Goal: Navigation & Orientation: Understand site structure

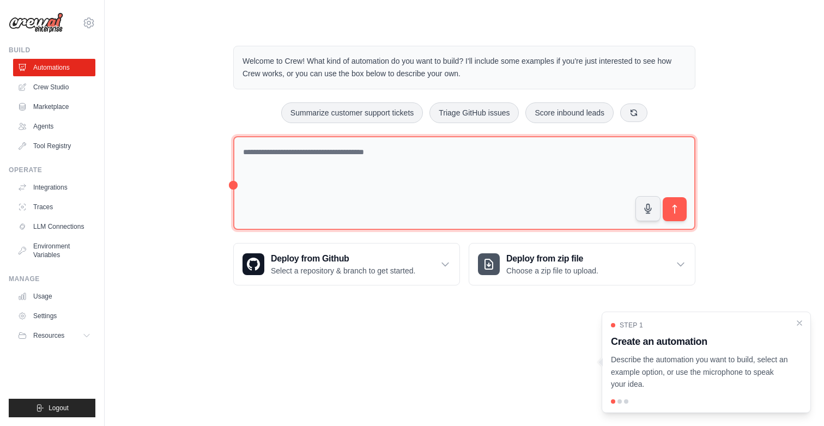
click at [353, 184] on textarea at bounding box center [464, 183] width 462 height 94
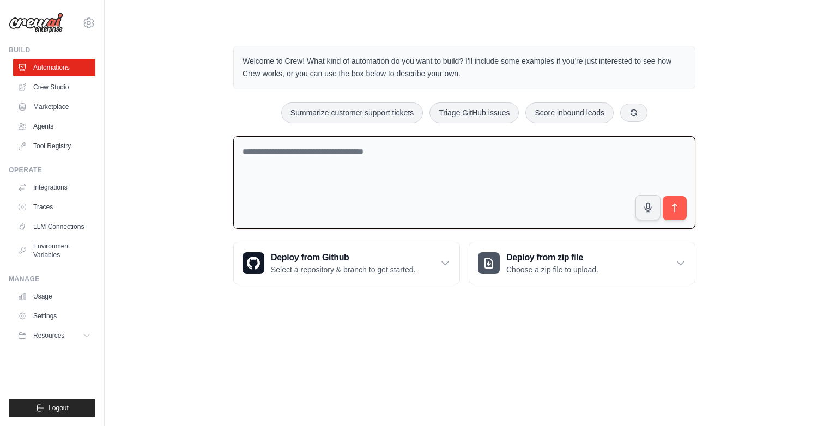
click at [766, 178] on div "Welcome to Crew! What kind of automation do you want to build? I'll include som…" at bounding box center [464, 165] width 685 height 274
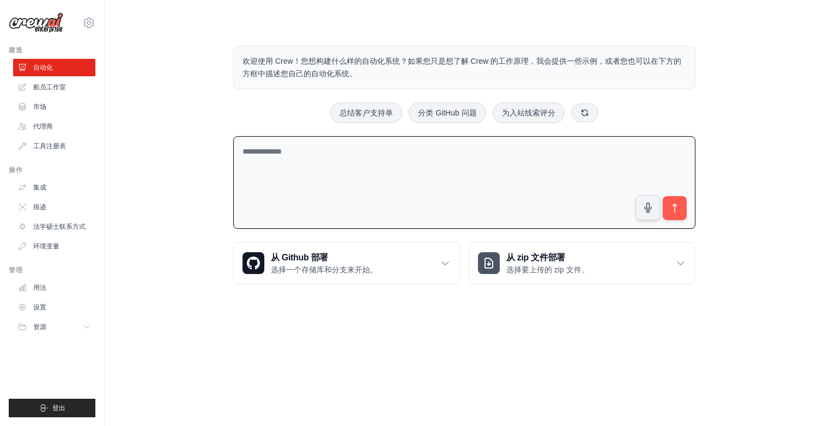
click at [318, 163] on textarea at bounding box center [464, 182] width 462 height 93
click at [43, 26] on img at bounding box center [36, 23] width 55 height 21
click at [89, 23] on icon at bounding box center [88, 22] width 13 height 13
click at [45, 33] on img at bounding box center [36, 23] width 55 height 21
click at [57, 89] on font "船员工作室" at bounding box center [50, 87] width 33 height 8
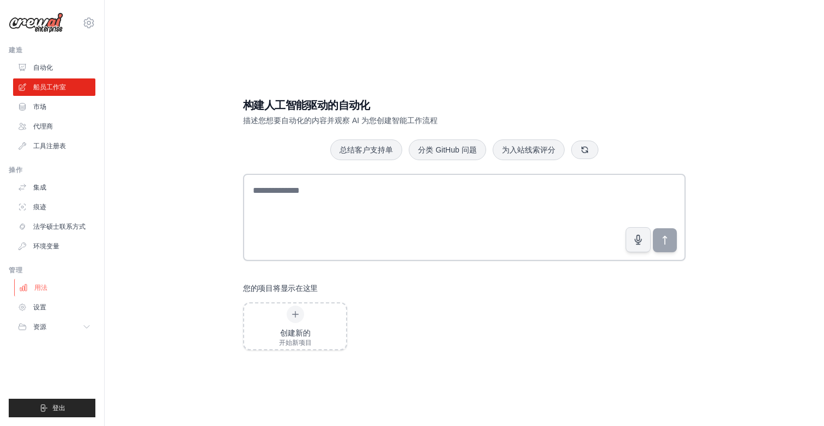
click at [47, 288] on font "用法" at bounding box center [40, 288] width 13 height 8
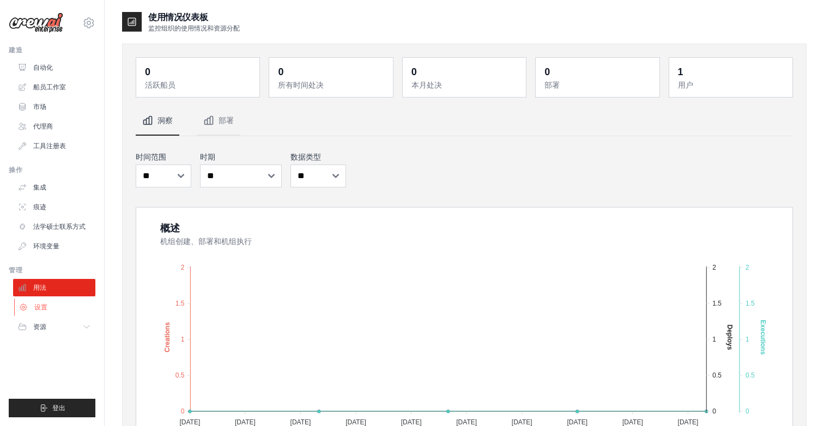
click at [45, 307] on font "设置" at bounding box center [40, 308] width 13 height 8
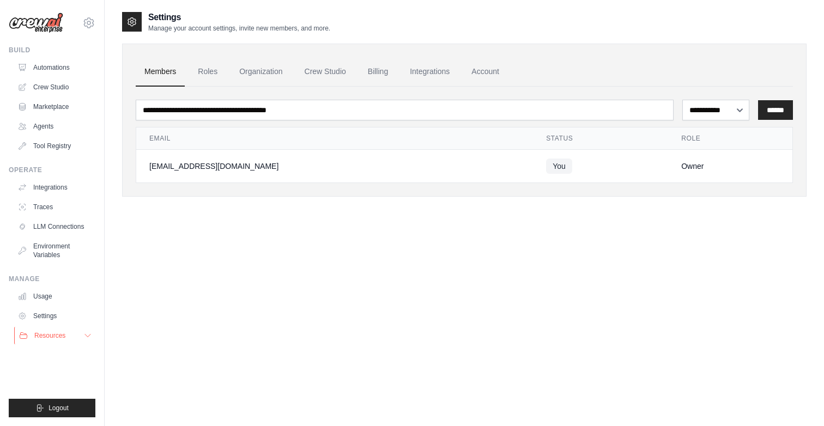
click at [38, 334] on span "Resources" at bounding box center [49, 335] width 31 height 9
click at [50, 388] on span "Blog" at bounding box center [45, 389] width 13 height 9
